Goal: Entertainment & Leisure: Browse casually

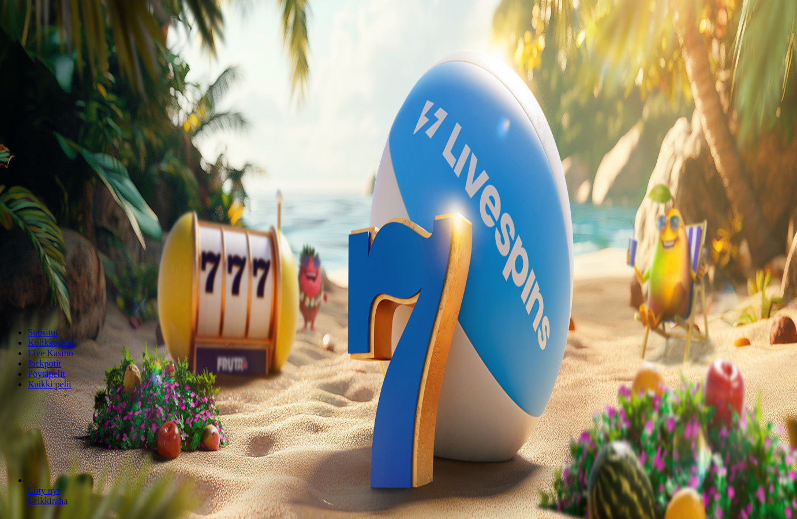
click at [76, 46] on span "Kirjaudu" at bounding box center [80, 42] width 28 height 9
click at [50, 190] on span "Palkkiot" at bounding box center [45, 186] width 27 height 9
click at [55, 418] on button at bounding box center [50, 419] width 9 height 3
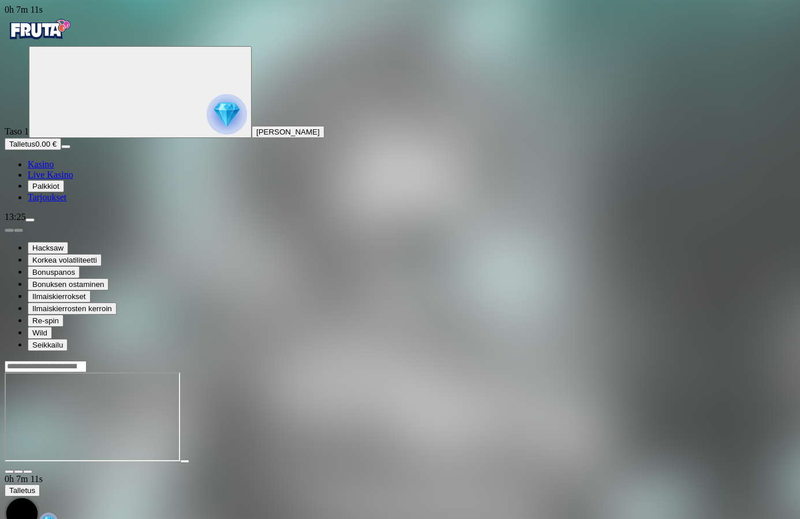
click at [66, 34] on img "Primary" at bounding box center [39, 29] width 69 height 29
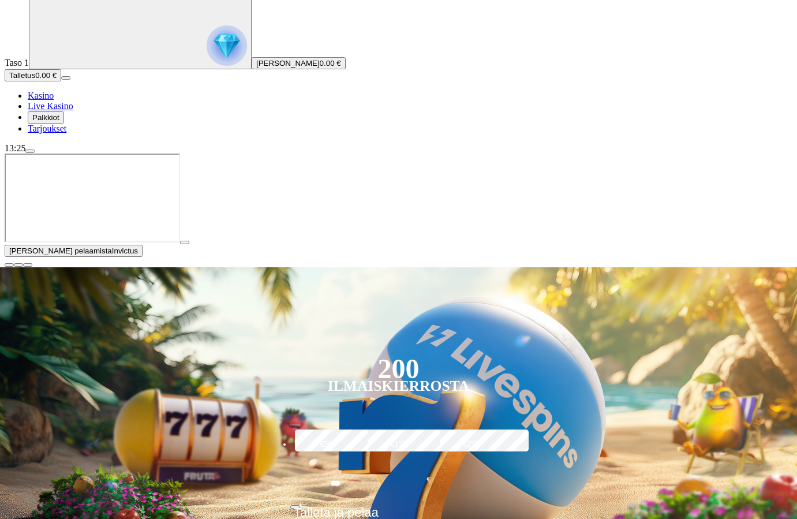
scroll to position [58, 0]
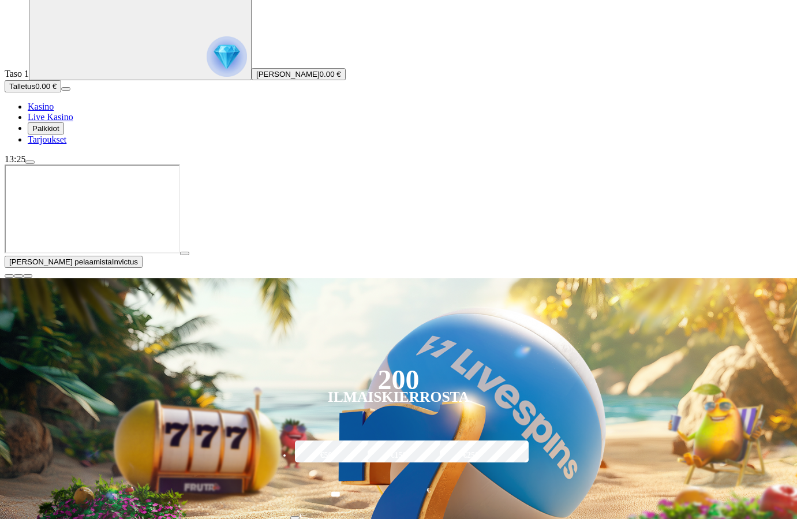
type input "***"
